Goal: Find specific page/section: Find specific page/section

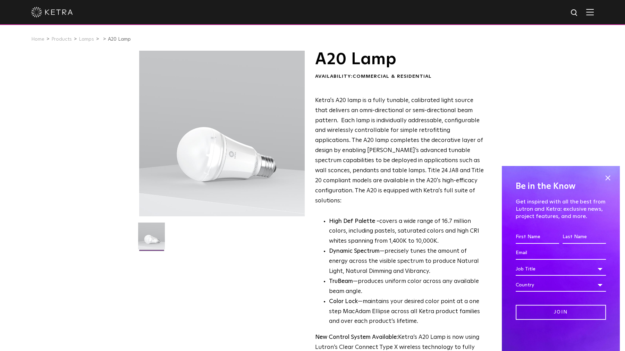
click at [48, 17] on img at bounding box center [52, 12] width 42 height 10
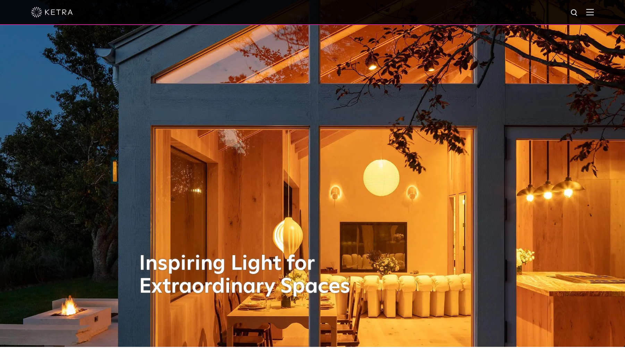
scroll to position [35, 0]
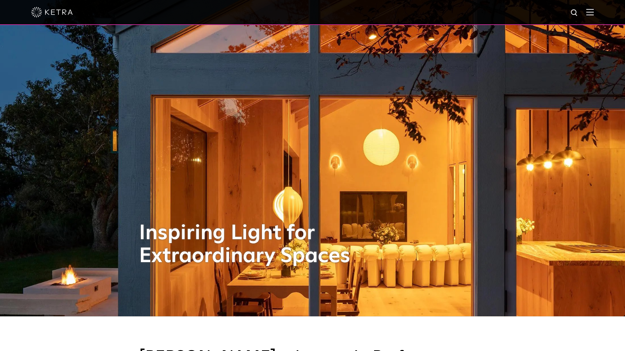
click at [594, 15] on img at bounding box center [591, 12] width 8 height 7
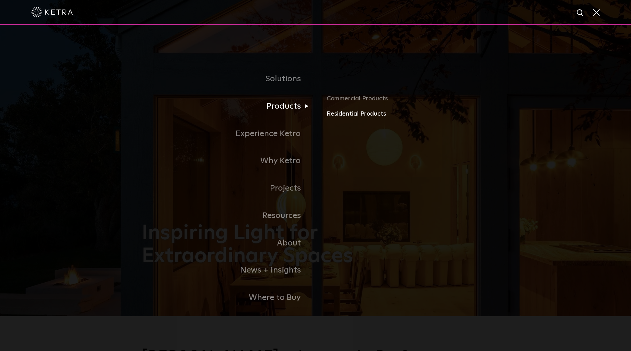
click at [351, 112] on link "Residential Products" at bounding box center [407, 114] width 163 height 10
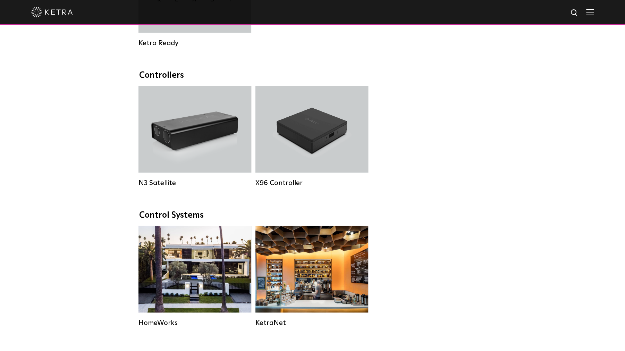
scroll to position [625, 0]
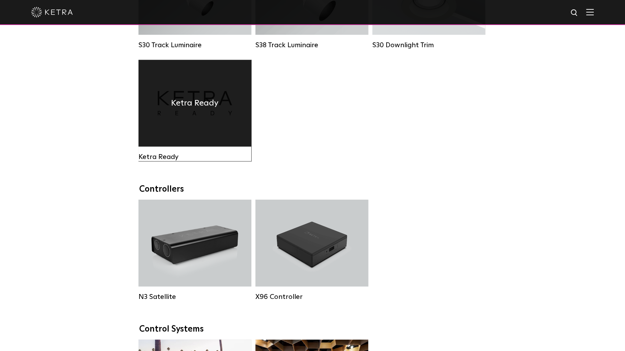
click at [209, 100] on div "Ketra Ready" at bounding box center [195, 103] width 113 height 87
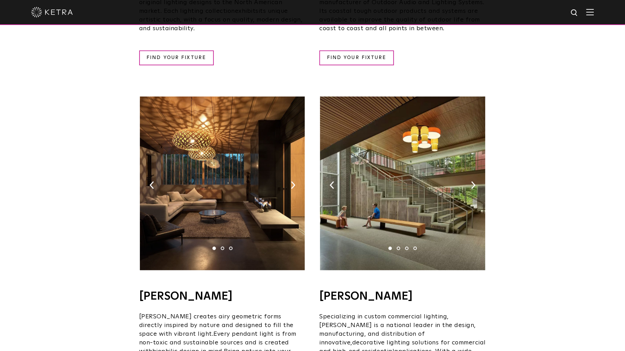
scroll to position [139, 0]
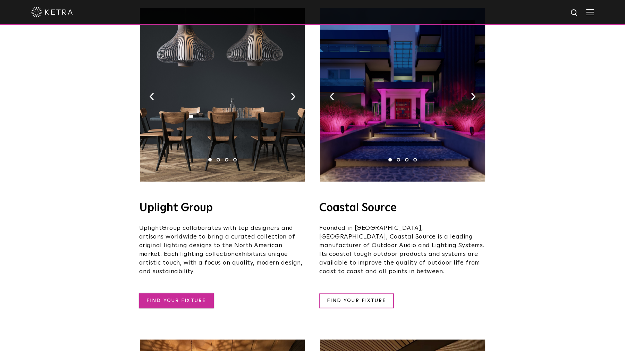
click at [183, 293] on link "FIND YOUR FIXTURE" at bounding box center [176, 300] width 75 height 15
